Goal: Information Seeking & Learning: Learn about a topic

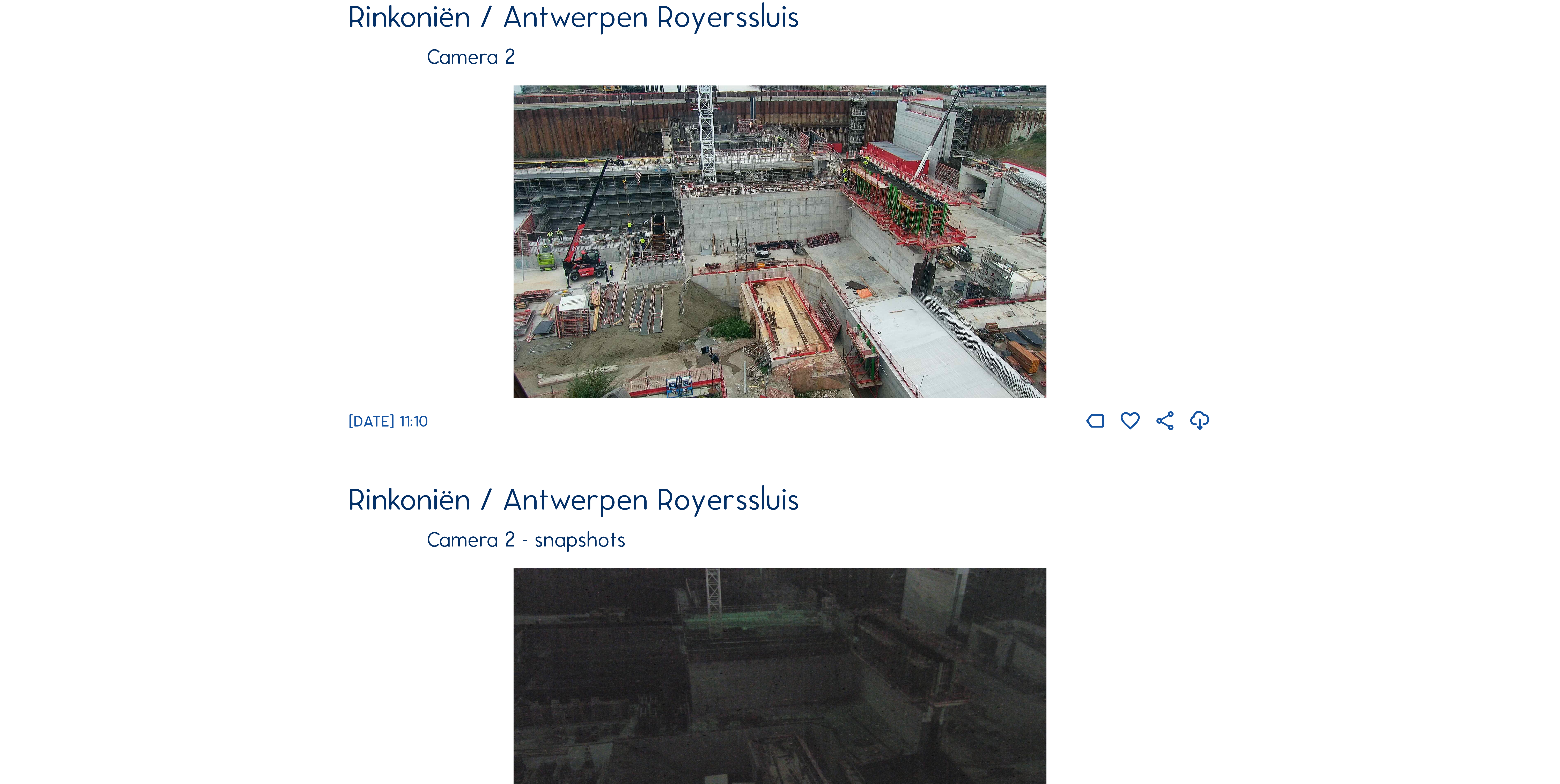
scroll to position [164, 0]
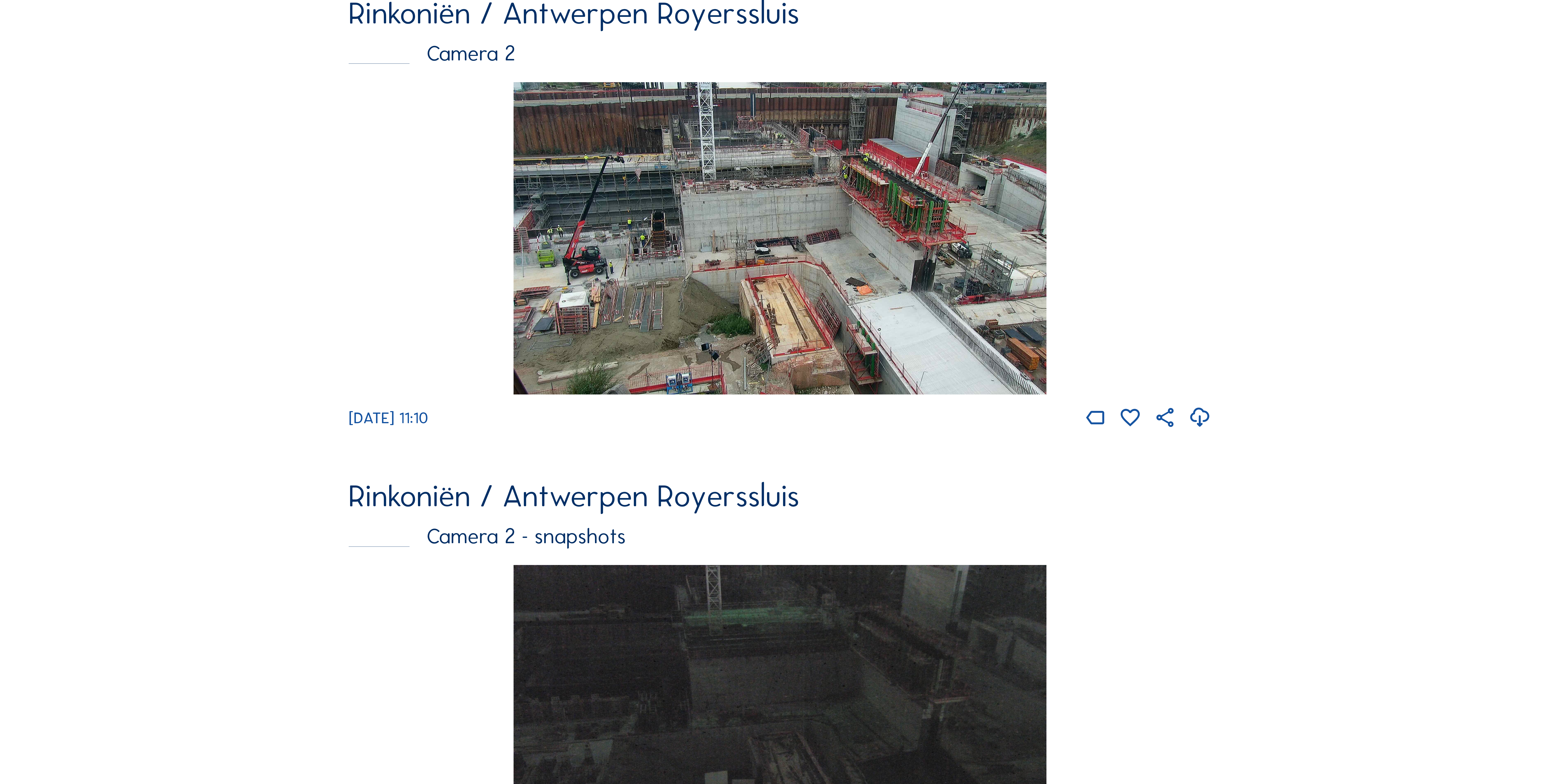
click at [667, 279] on img at bounding box center [779, 239] width 533 height 312
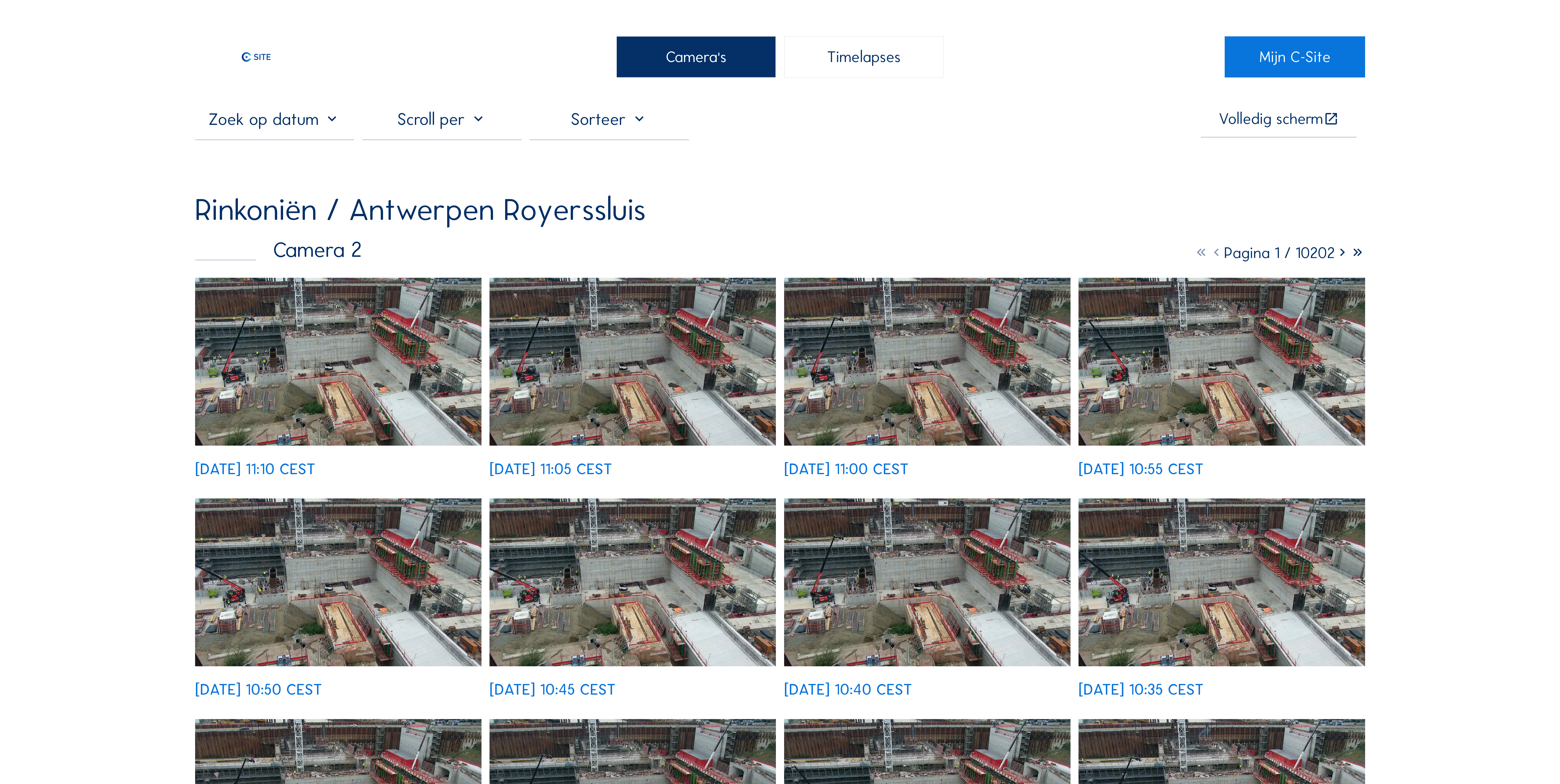
click at [405, 356] on img at bounding box center [338, 361] width 286 height 168
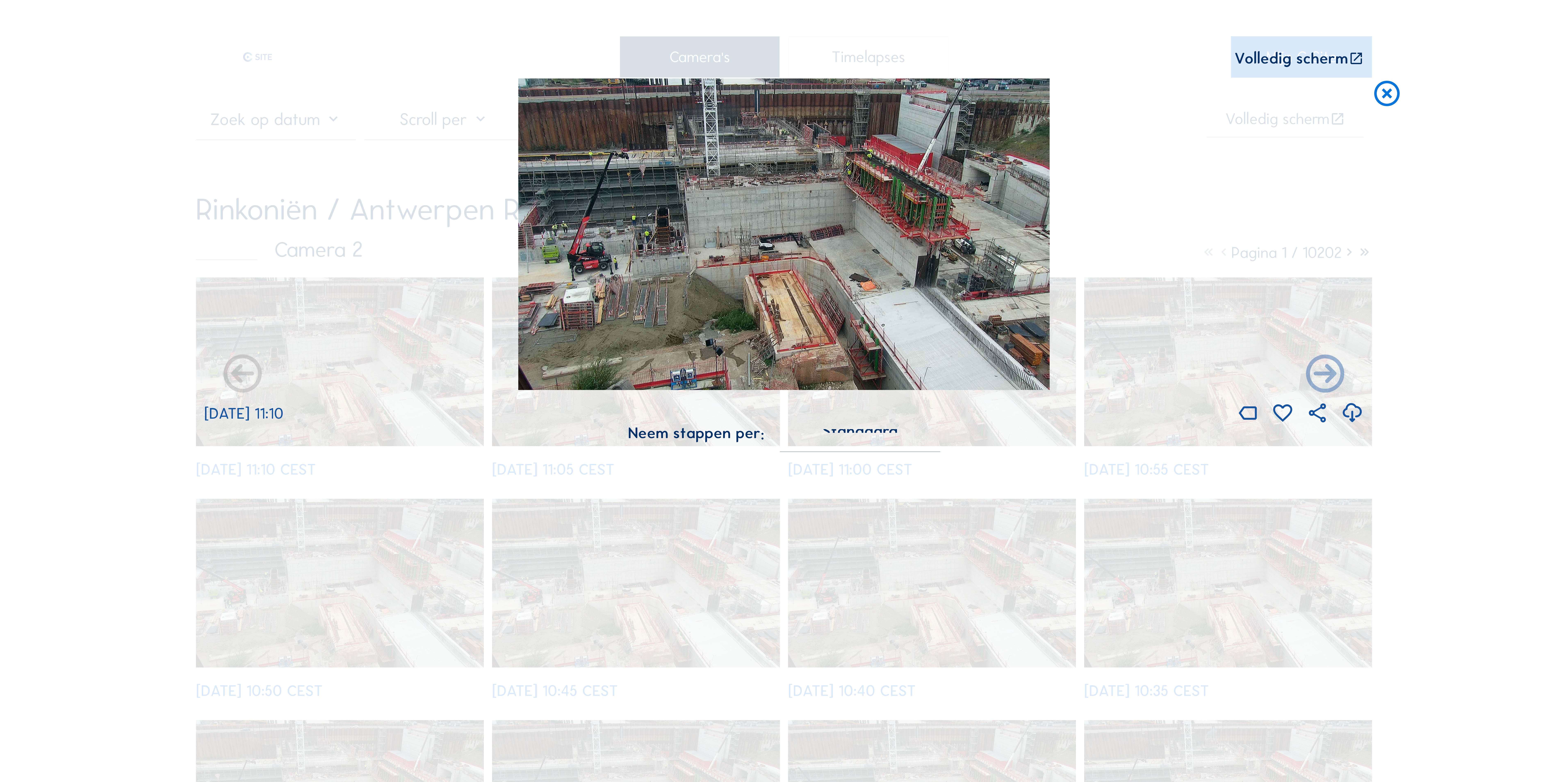
click at [746, 267] on img at bounding box center [783, 234] width 531 height 312
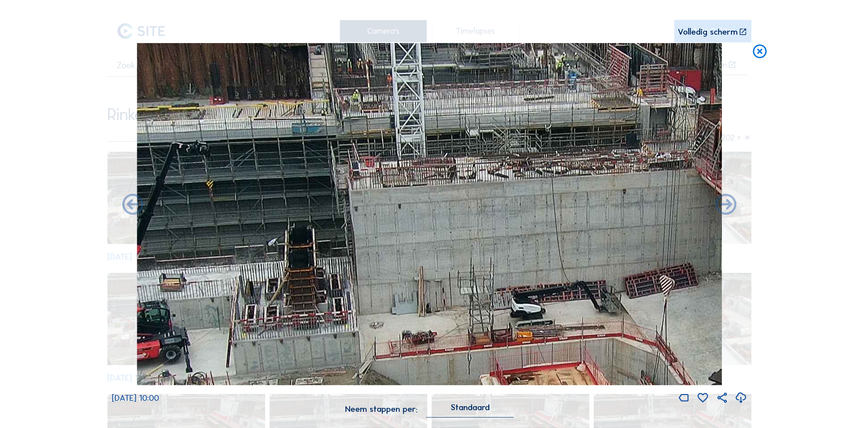
click at [757, 49] on icon at bounding box center [759, 52] width 17 height 18
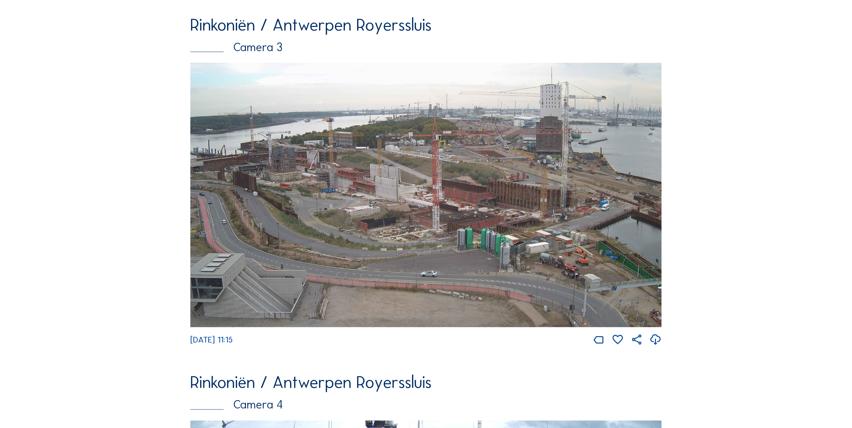
scroll to position [1159, 0]
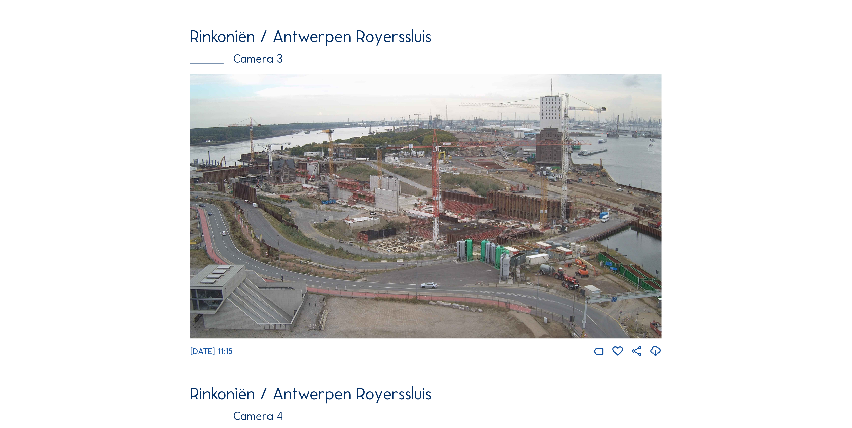
click at [495, 185] on img at bounding box center [425, 206] width 471 height 265
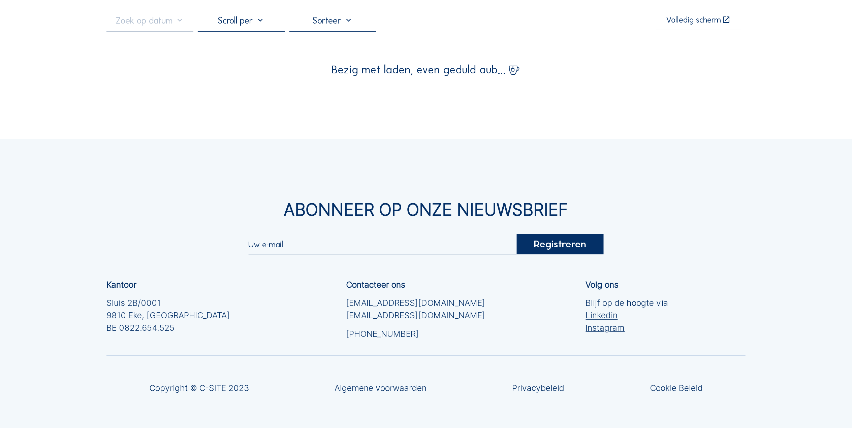
scroll to position [97, 0]
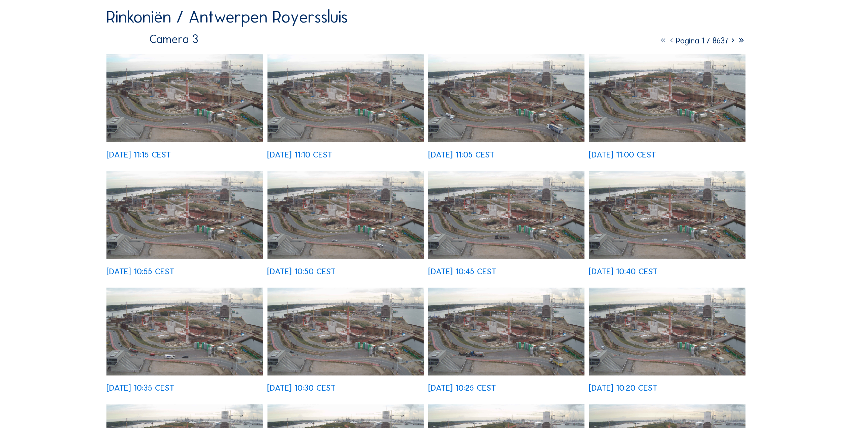
click at [177, 104] on img at bounding box center [184, 98] width 156 height 88
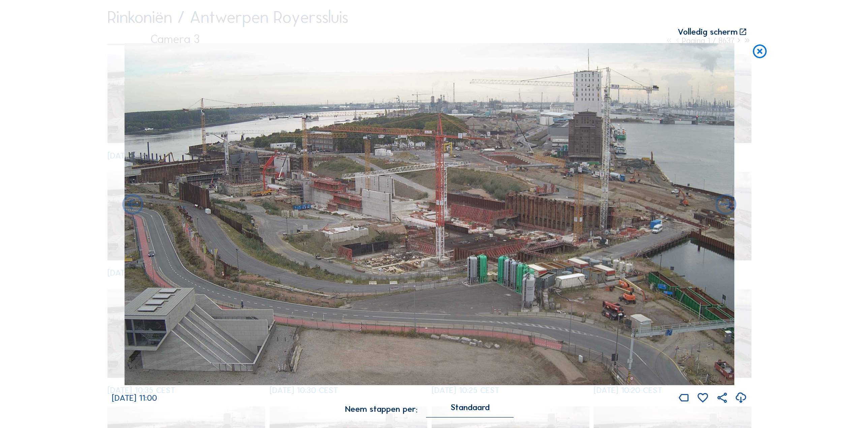
click at [760, 52] on icon at bounding box center [759, 52] width 17 height 18
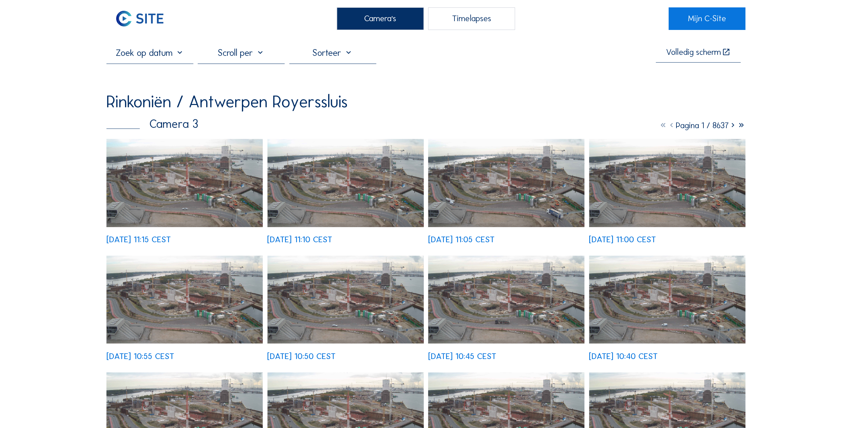
scroll to position [0, 0]
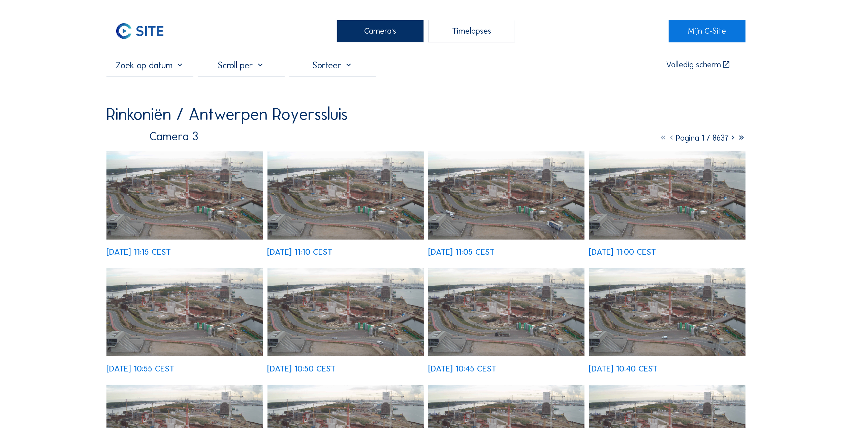
click at [180, 67] on input "text" at bounding box center [149, 65] width 87 height 11
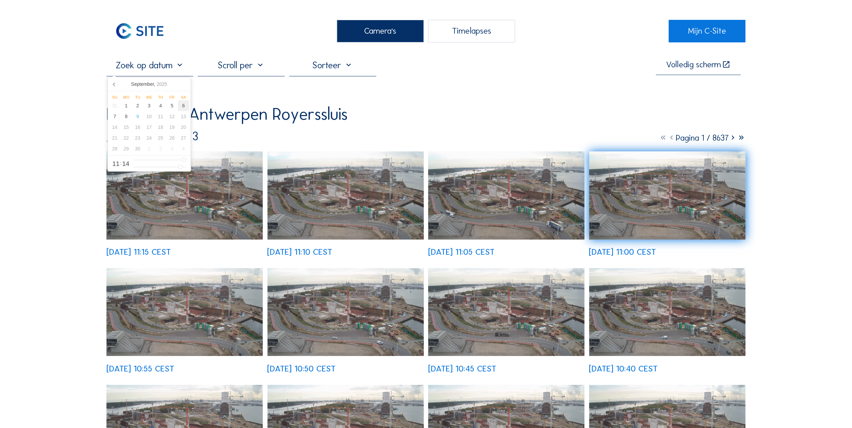
click at [182, 107] on div "6" at bounding box center [183, 105] width 11 height 11
type input "[DATE] 11:14"
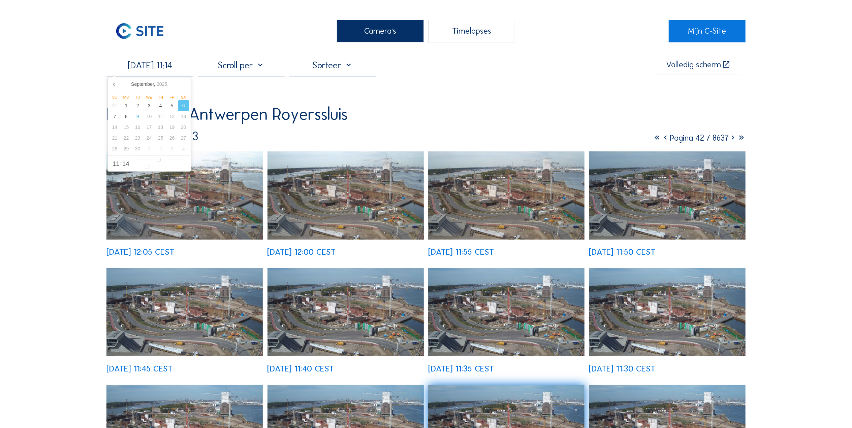
click at [241, 194] on img at bounding box center [184, 196] width 156 height 88
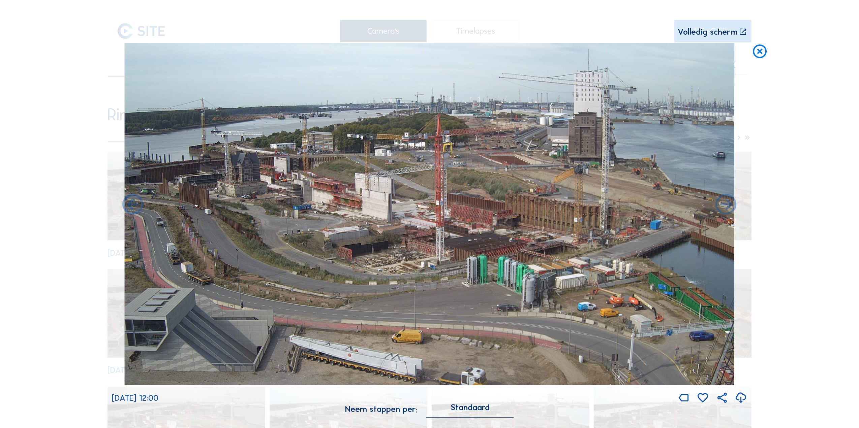
click at [756, 57] on icon at bounding box center [759, 52] width 17 height 18
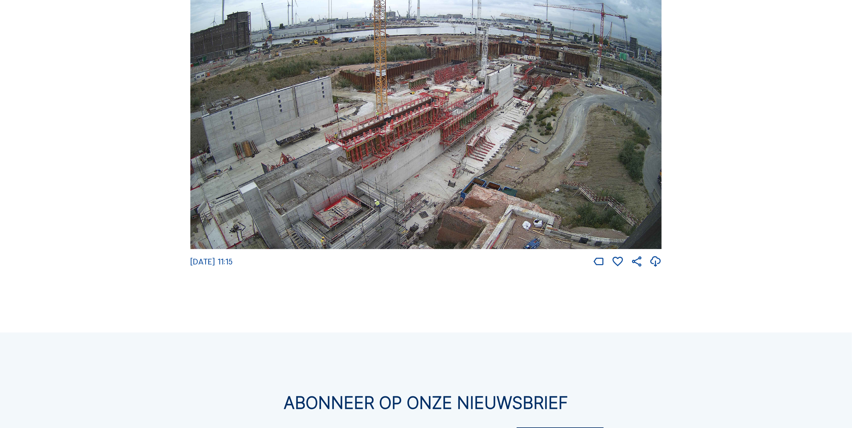
scroll to position [1608, 0]
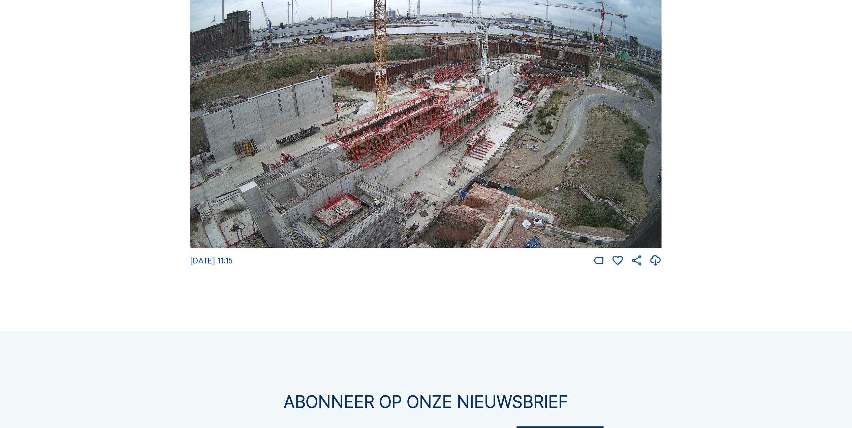
click at [634, 79] on img at bounding box center [425, 115] width 471 height 265
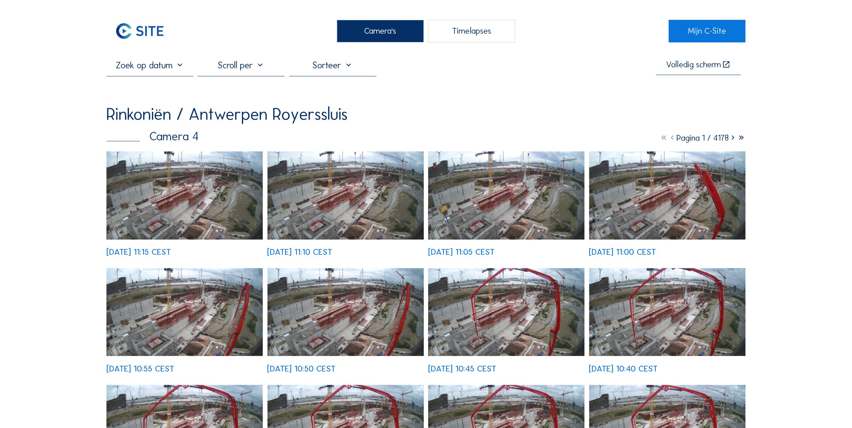
click at [184, 65] on input "text" at bounding box center [149, 65] width 87 height 11
click at [181, 107] on div "6" at bounding box center [183, 105] width 11 height 11
type input "[DATE] 11:14"
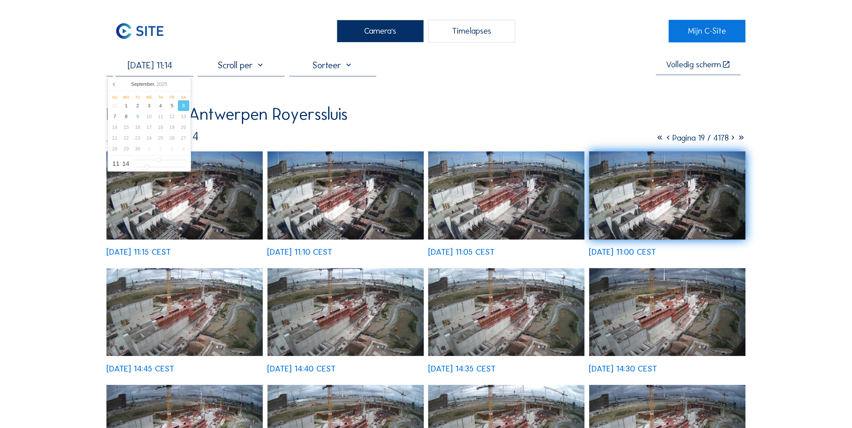
click at [516, 103] on div "[DATE] 11:14 Volledig [PERSON_NAME] Rinkoniën / [GEOGRAPHIC_DATA] [GEOGRAPHIC_D…" at bounding box center [425, 333] width 639 height 547
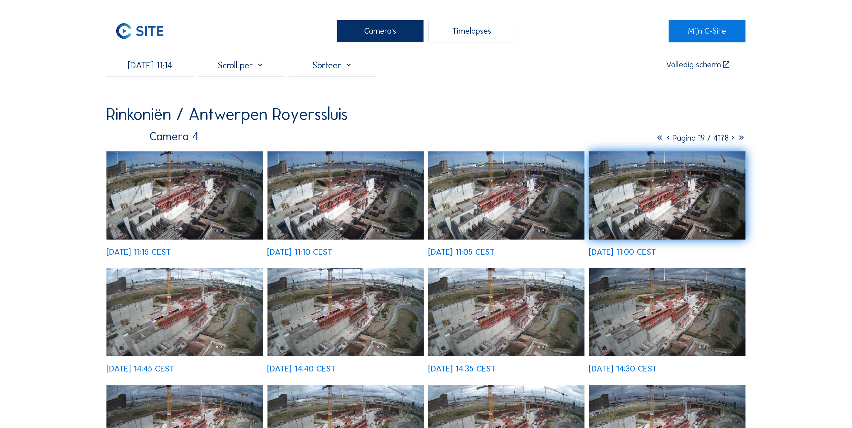
click at [568, 186] on img at bounding box center [506, 196] width 156 height 88
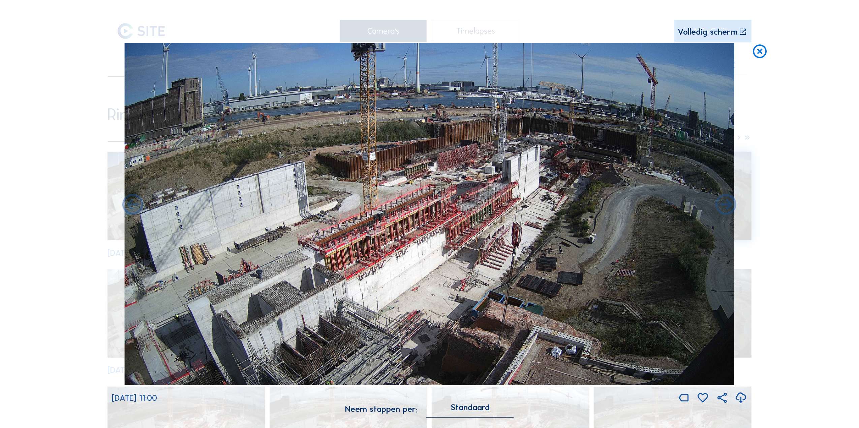
click at [764, 55] on icon at bounding box center [759, 52] width 17 height 18
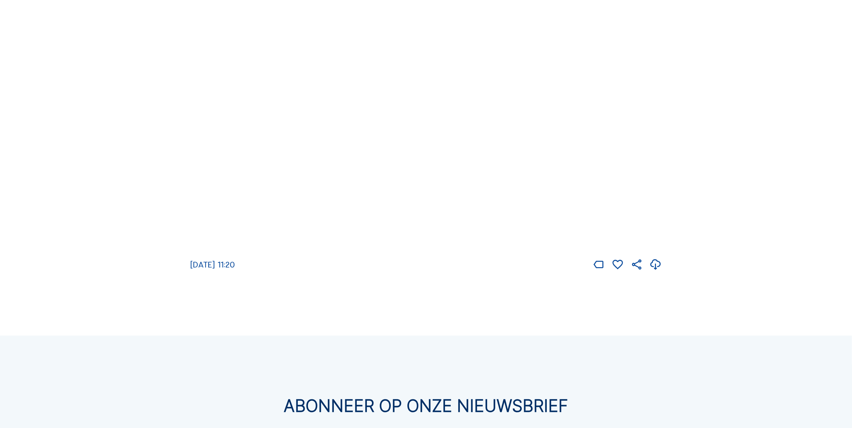
scroll to position [1597, 0]
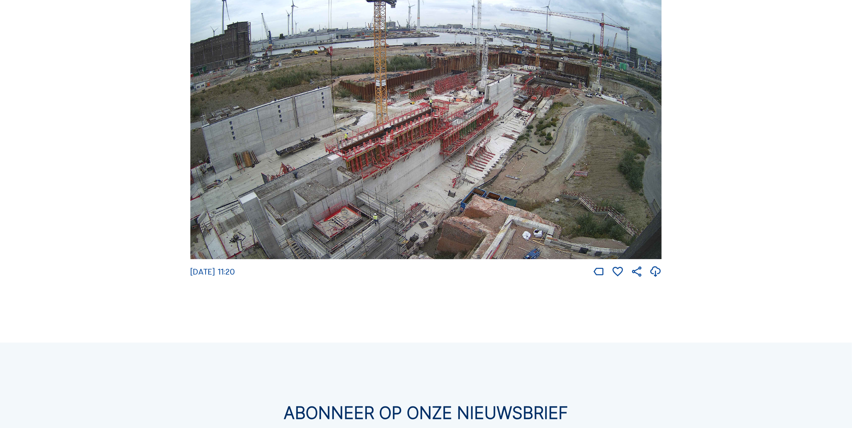
click at [281, 161] on img at bounding box center [425, 127] width 471 height 265
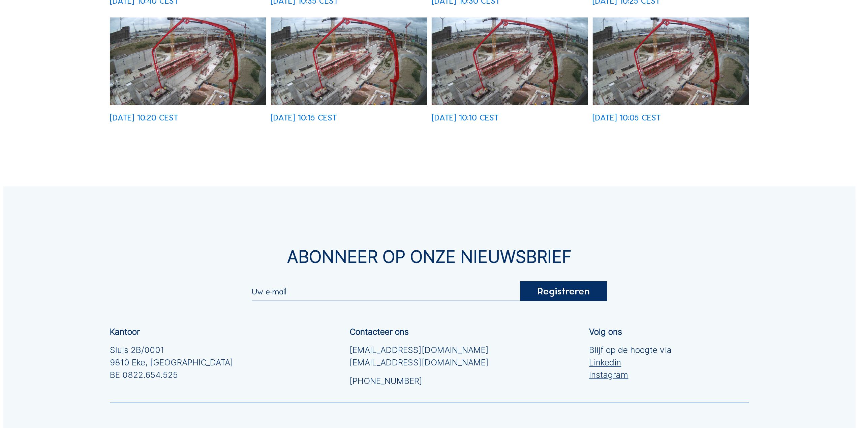
scroll to position [224, 0]
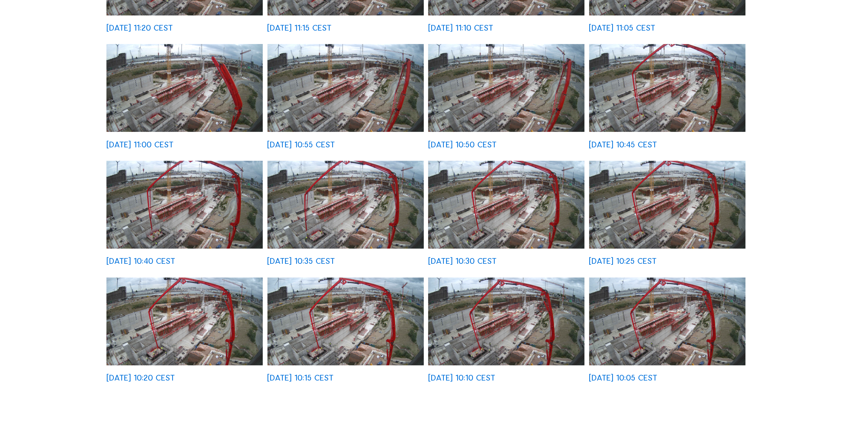
click at [672, 109] on img at bounding box center [667, 88] width 156 height 88
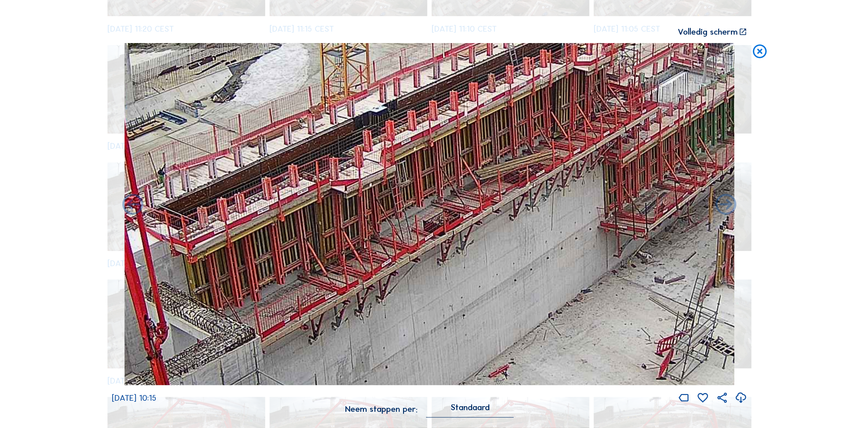
drag, startPoint x: 377, startPoint y: 216, endPoint x: 526, endPoint y: 180, distance: 153.2
click at [526, 180] on img at bounding box center [429, 214] width 609 height 343
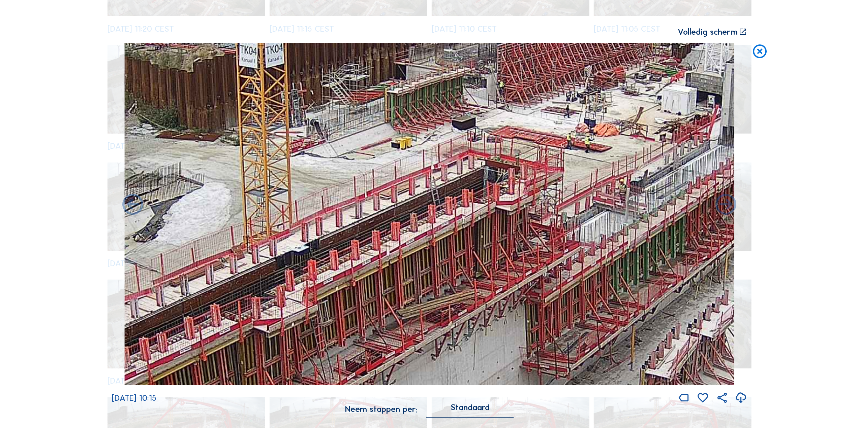
drag, startPoint x: 395, startPoint y: 254, endPoint x: 216, endPoint y: 416, distance: 242.0
click at [216, 416] on div "[DATE] 10:15 Neem stappen per: Standaard" at bounding box center [429, 234] width 635 height 382
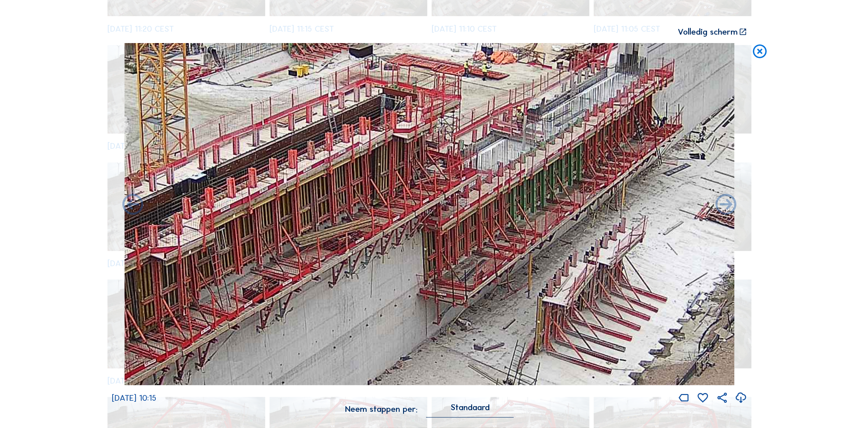
drag, startPoint x: 530, startPoint y: 261, endPoint x: 519, endPoint y: 183, distance: 78.3
click at [527, 177] on img at bounding box center [429, 214] width 609 height 343
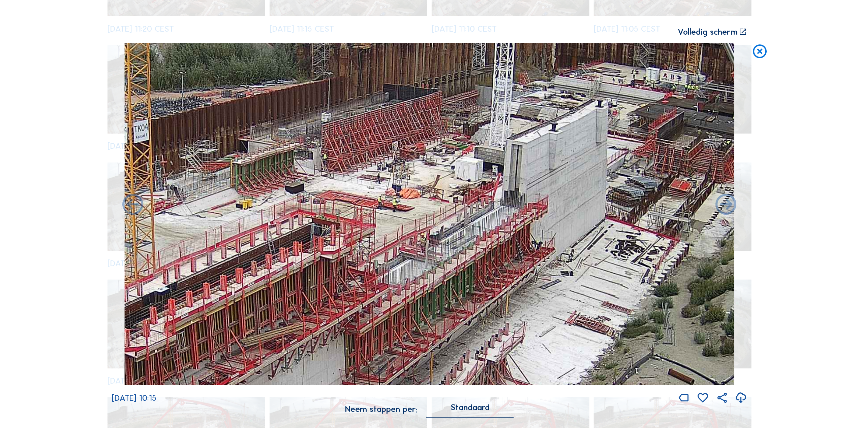
drag, startPoint x: 463, startPoint y: 236, endPoint x: 383, endPoint y: 347, distance: 136.8
click at [383, 347] on img at bounding box center [429, 214] width 609 height 343
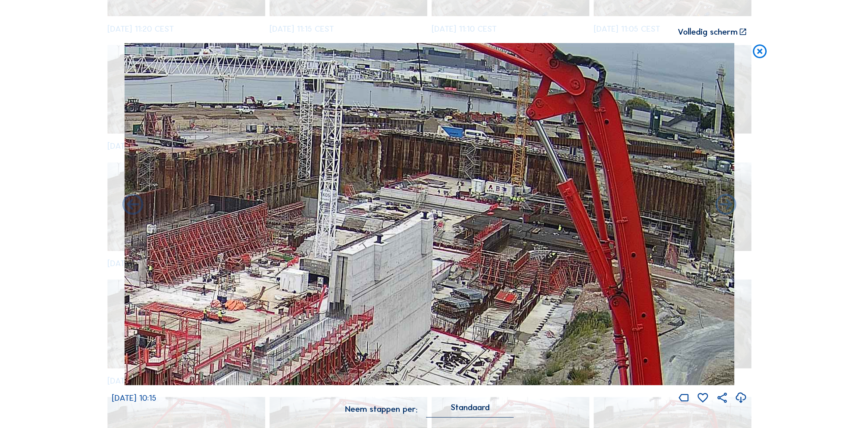
drag, startPoint x: 630, startPoint y: 104, endPoint x: 448, endPoint y: 217, distance: 214.0
click at [448, 217] on img at bounding box center [429, 214] width 609 height 343
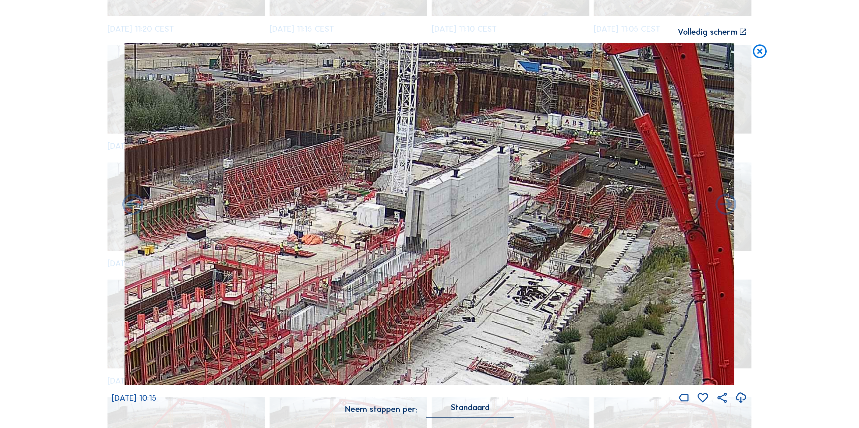
drag, startPoint x: 452, startPoint y: 208, endPoint x: 536, endPoint y: 142, distance: 106.9
click at [536, 142] on img at bounding box center [429, 214] width 609 height 343
